Goal: Navigation & Orientation: Find specific page/section

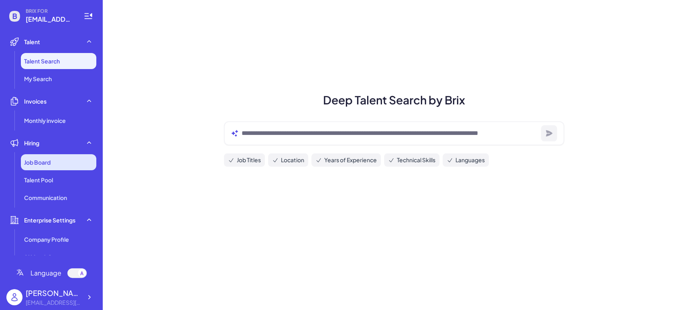
click at [60, 160] on div "Job Board" at bounding box center [58, 162] width 75 height 16
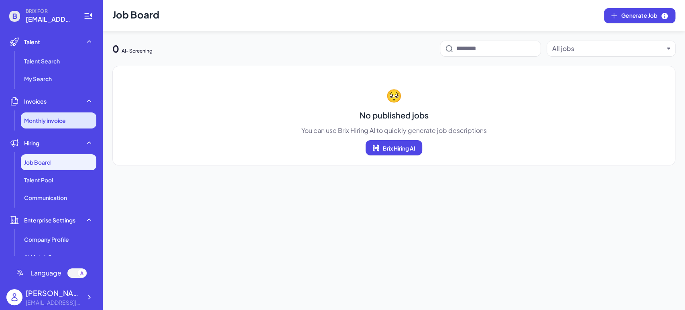
click at [55, 120] on span "Monthly invoice" at bounding box center [45, 120] width 42 height 8
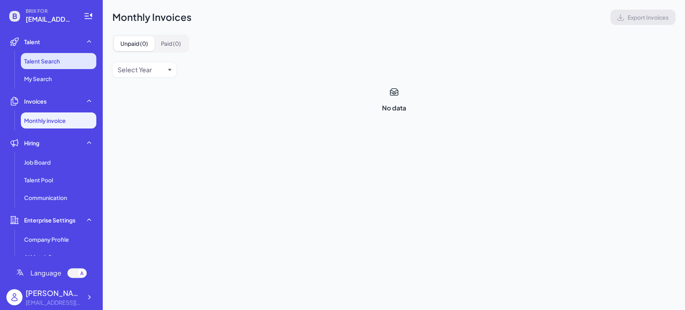
click at [56, 63] on span "Talent Search" at bounding box center [42, 61] width 36 height 8
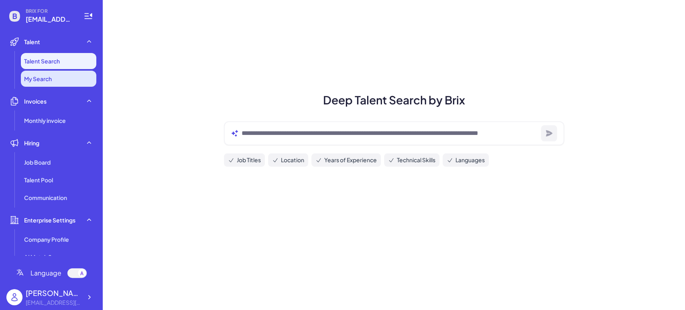
click at [61, 81] on li "My Search" at bounding box center [58, 79] width 75 height 16
